Goal: Task Accomplishment & Management: Use online tool/utility

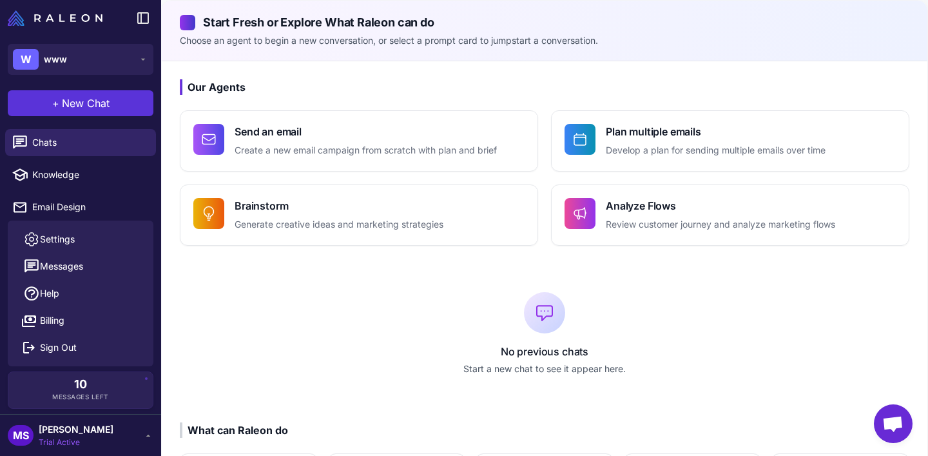
scroll to position [15, 0]
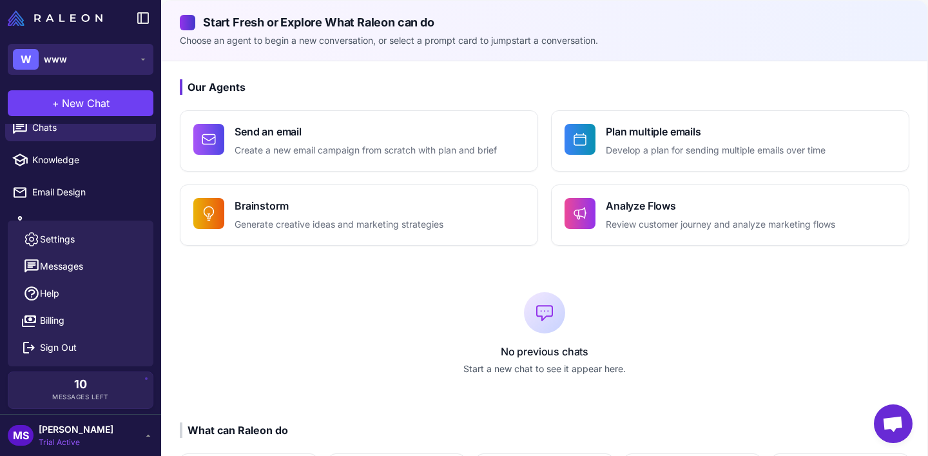
click at [84, 50] on button "W www" at bounding box center [81, 59] width 146 height 31
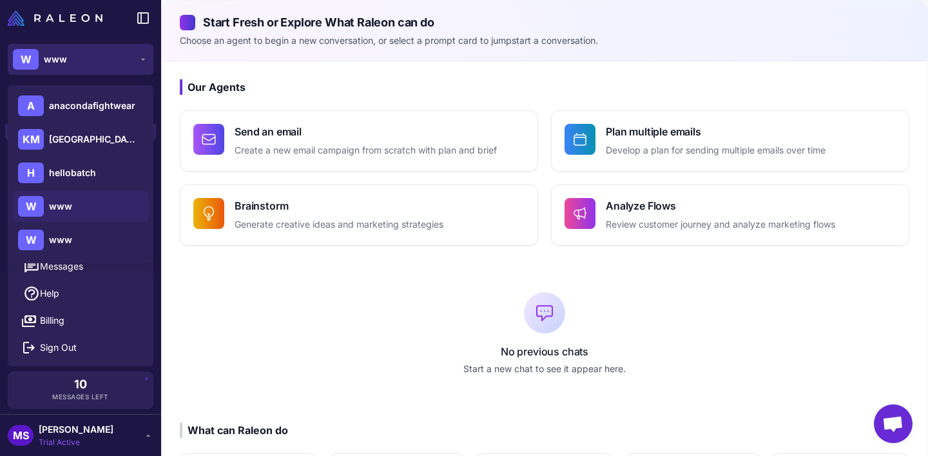
click at [84, 50] on button "W www" at bounding box center [81, 59] width 146 height 31
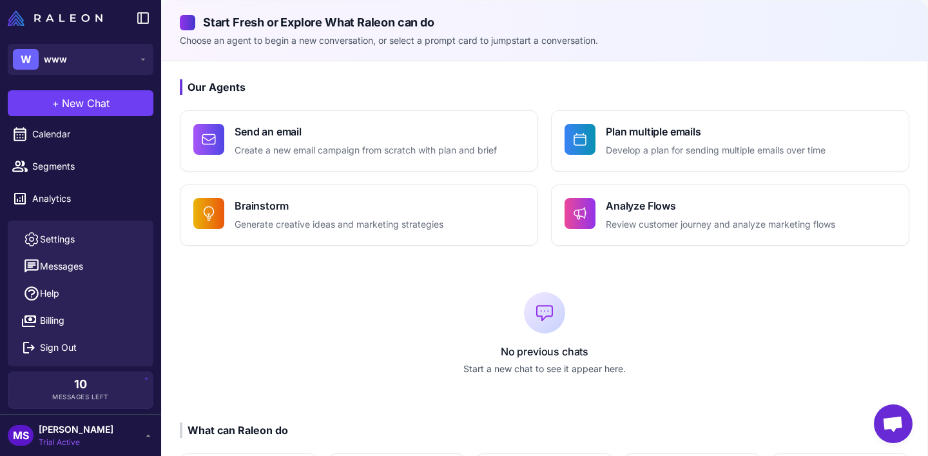
scroll to position [166, 0]
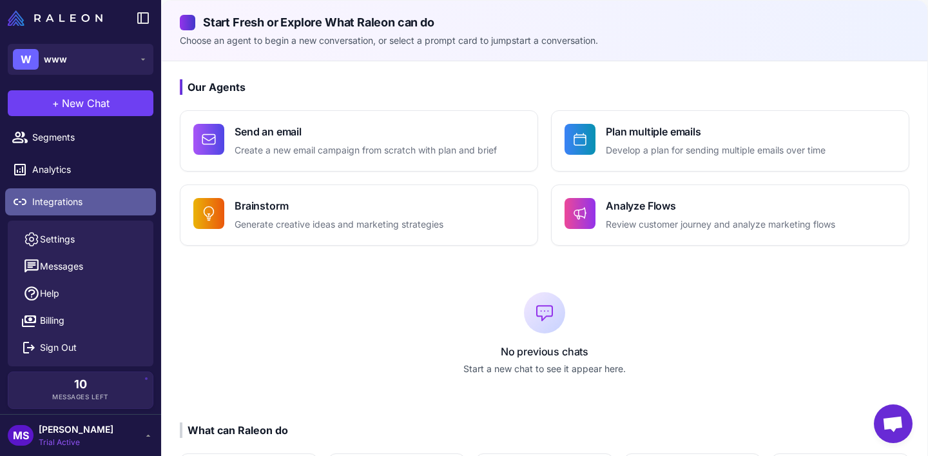
click at [64, 197] on span "Integrations" at bounding box center [88, 202] width 113 height 14
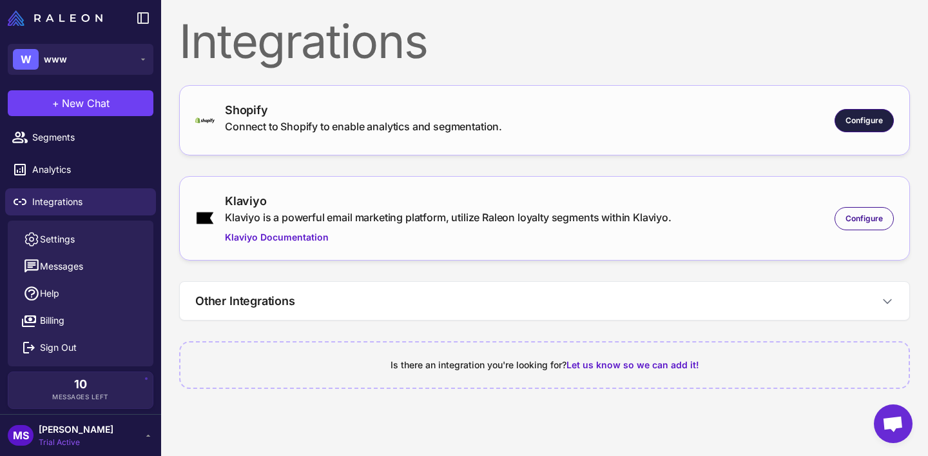
click at [870, 117] on span "Configure" at bounding box center [864, 121] width 37 height 12
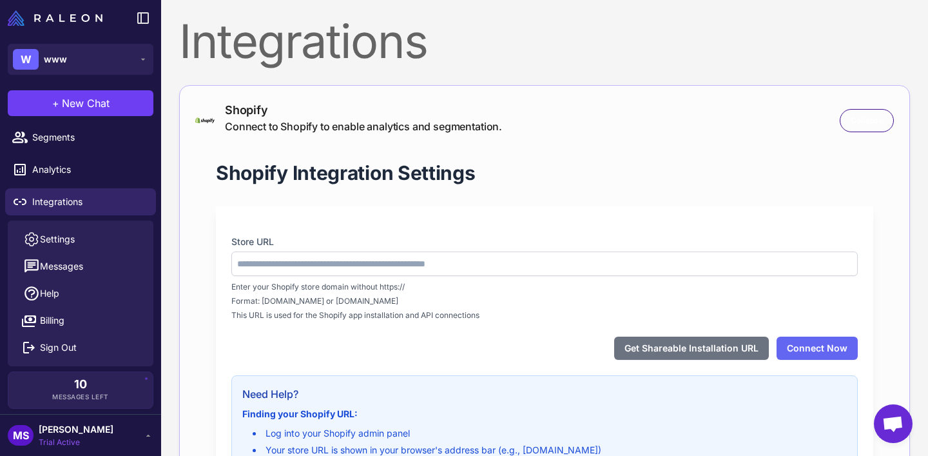
type input "**********"
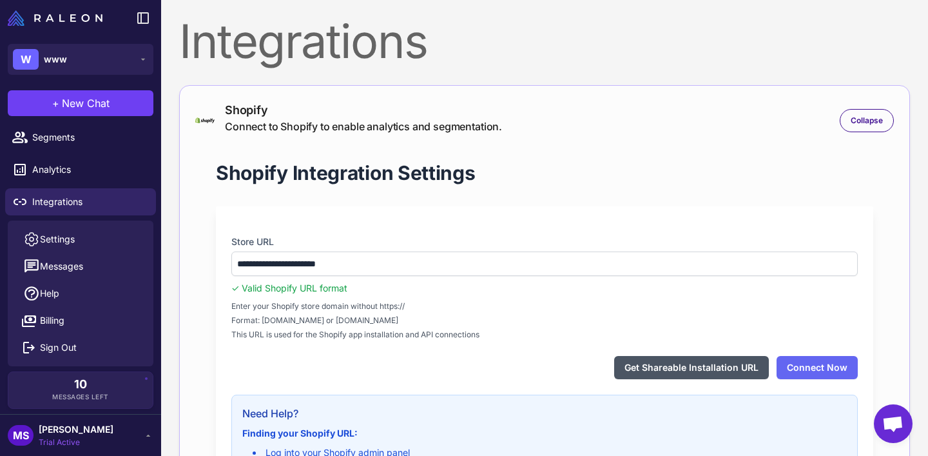
click at [754, 371] on button "Get Shareable Installation URL" at bounding box center [691, 367] width 155 height 23
